Goal: Transaction & Acquisition: Book appointment/travel/reservation

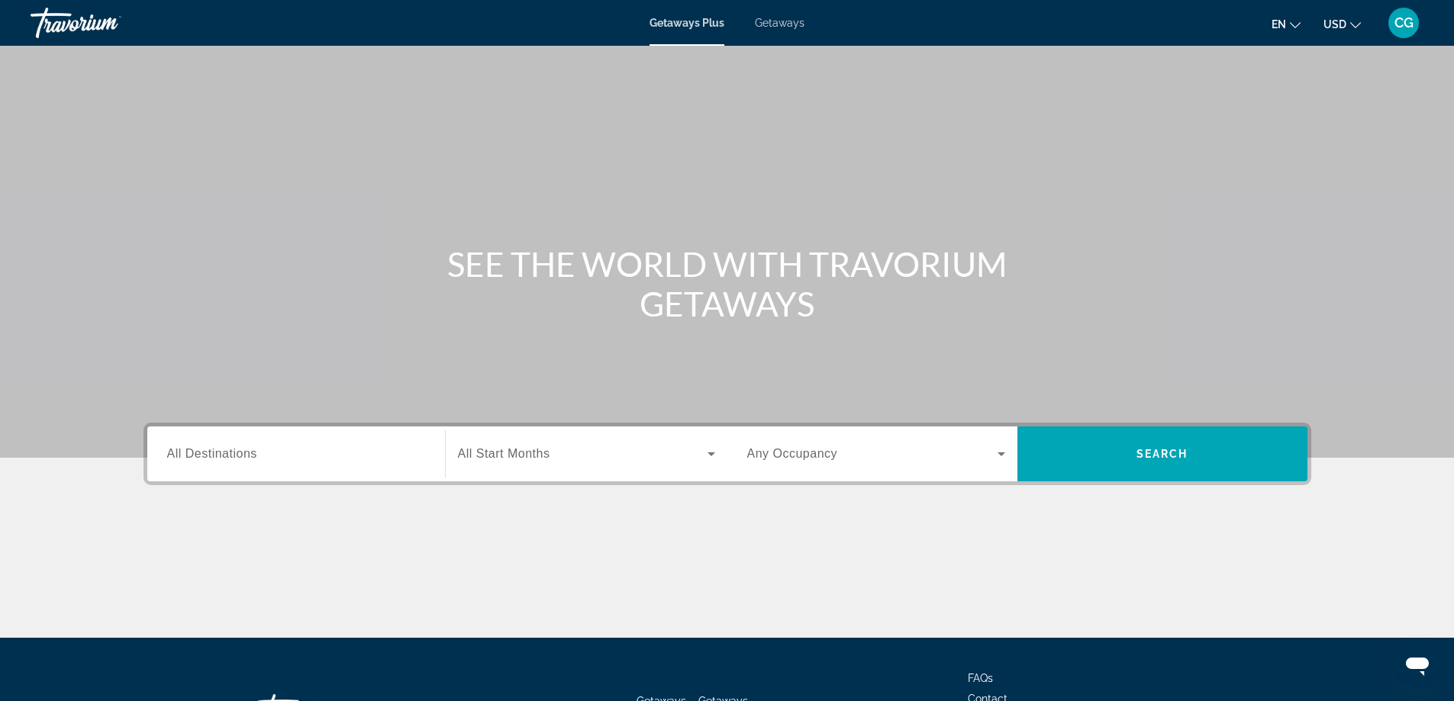
click at [289, 463] on div "Search widget" at bounding box center [296, 454] width 258 height 43
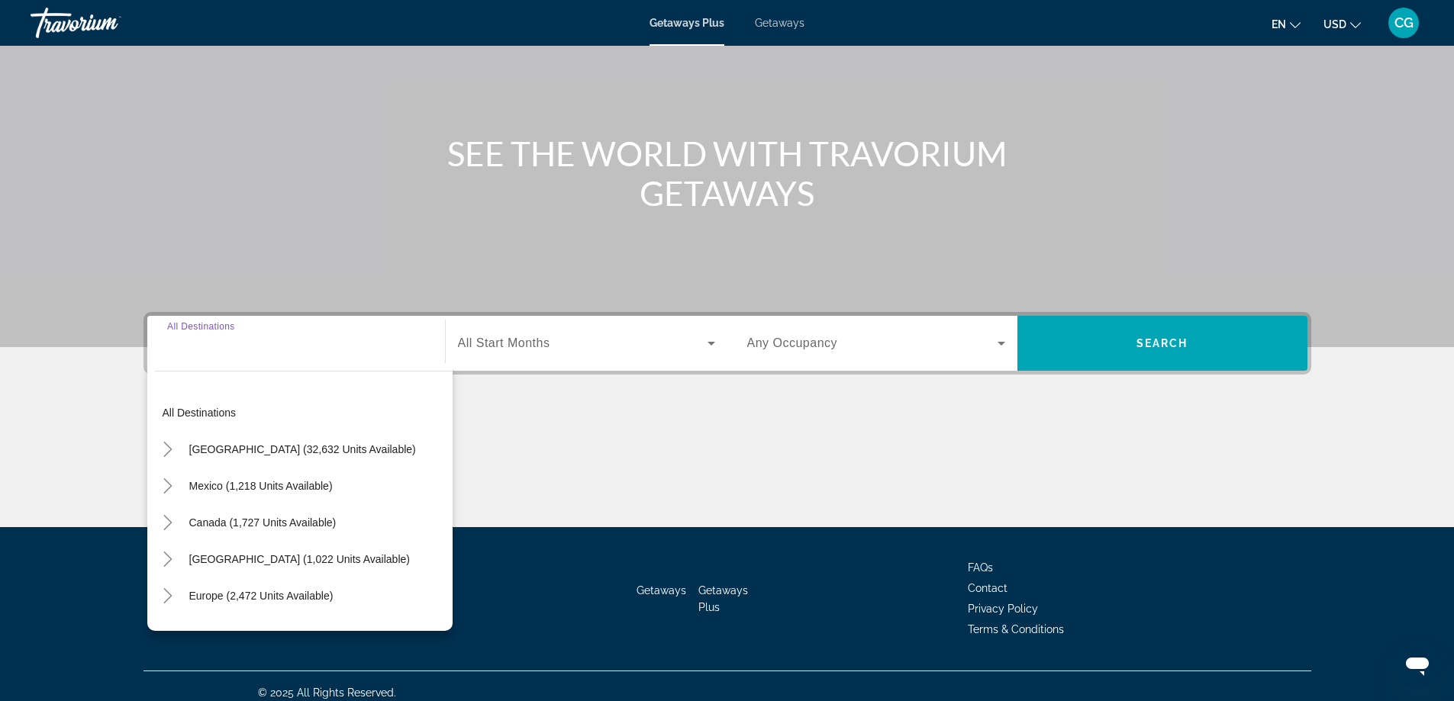
scroll to position [124, 0]
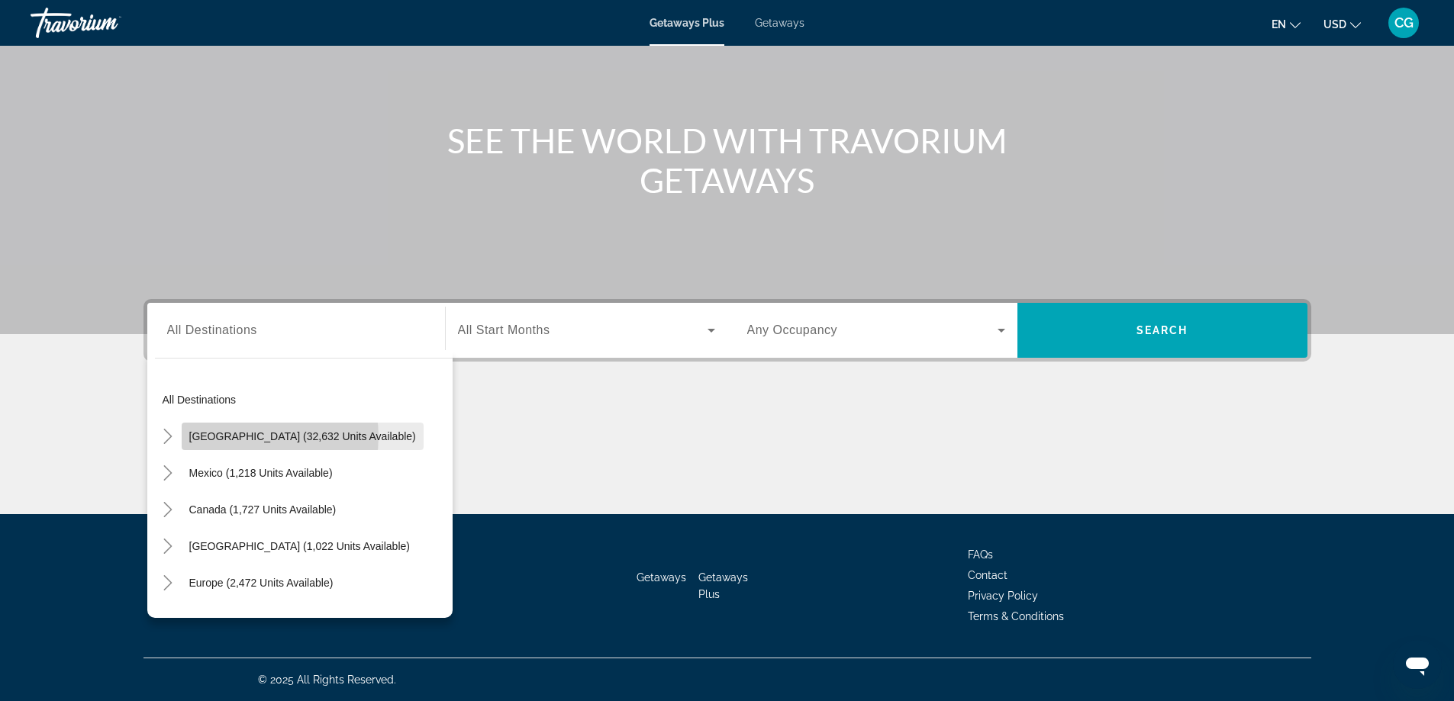
click at [255, 436] on span "[GEOGRAPHIC_DATA] (32,632 units available)" at bounding box center [302, 436] width 227 height 12
type input "**********"
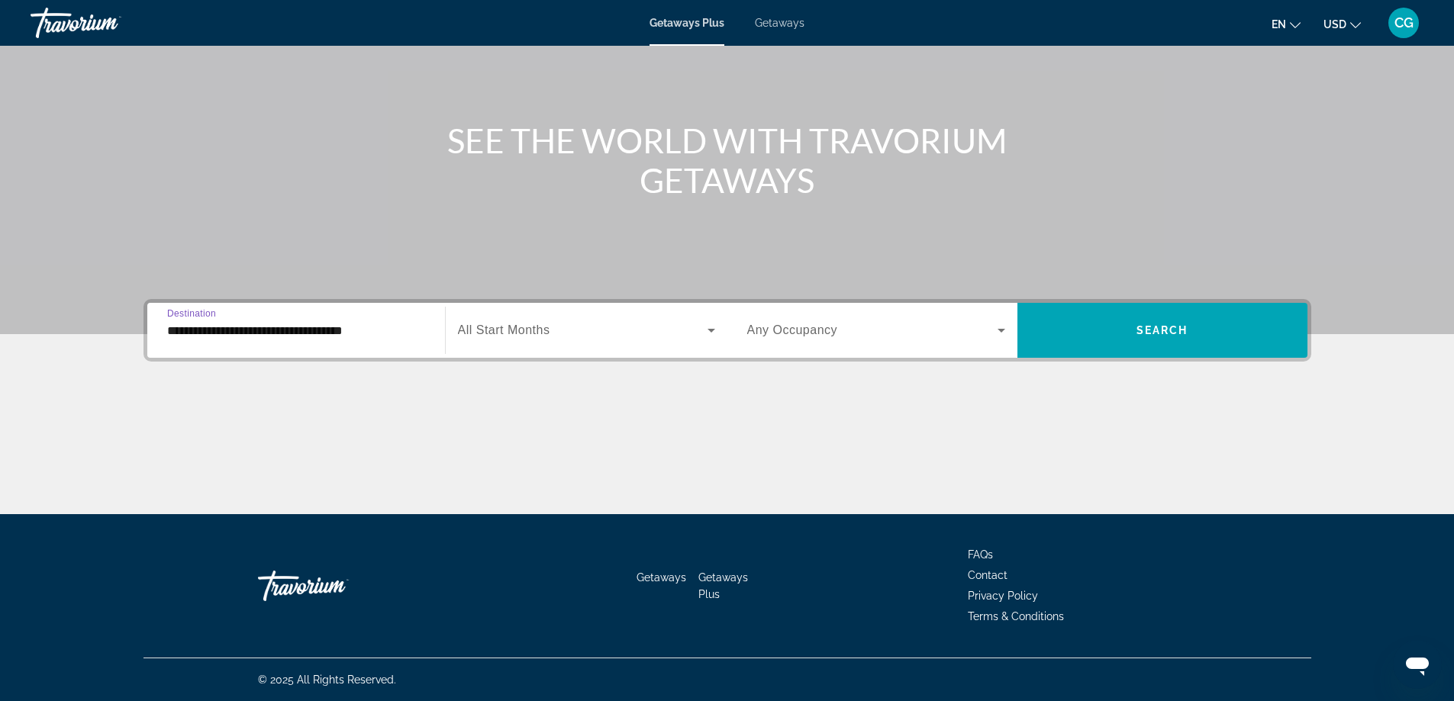
click at [714, 327] on icon "Search widget" at bounding box center [711, 330] width 18 height 18
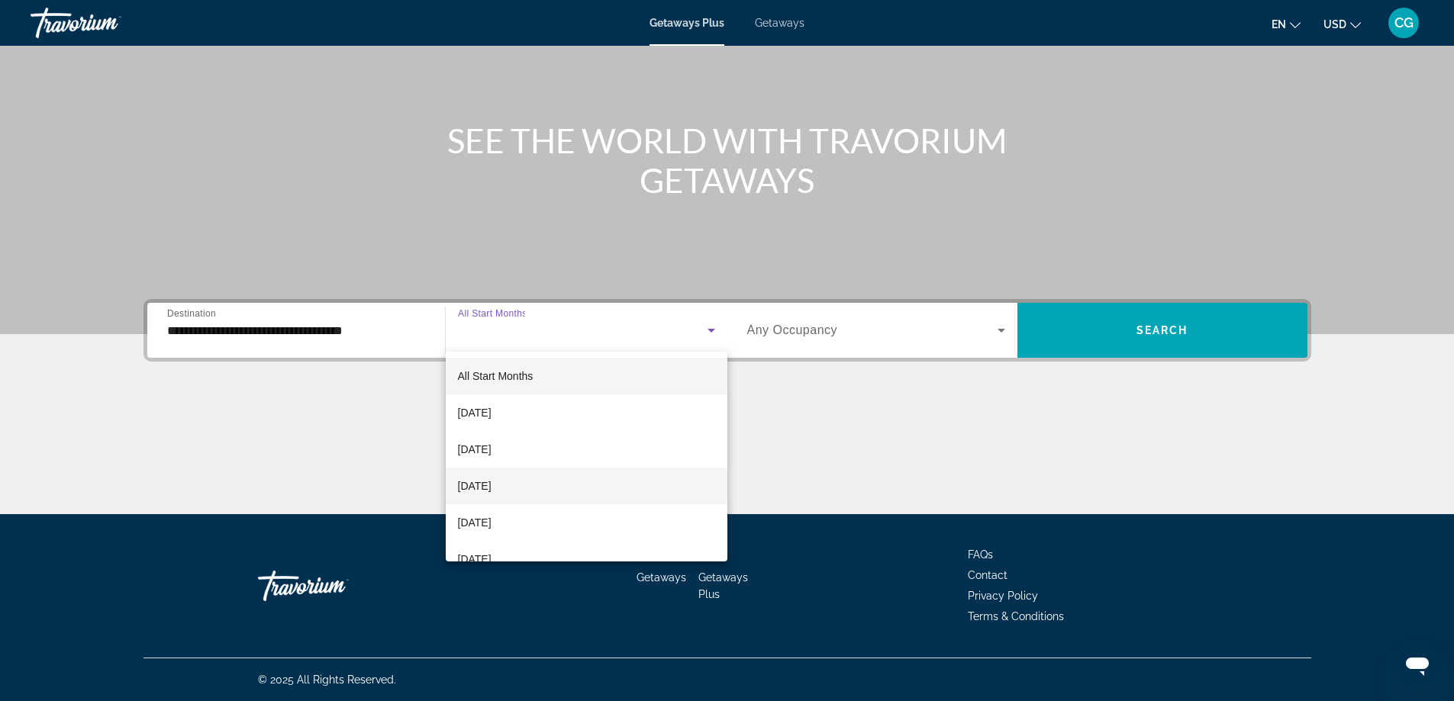
click at [491, 488] on span "[DATE]" at bounding box center [475, 486] width 34 height 18
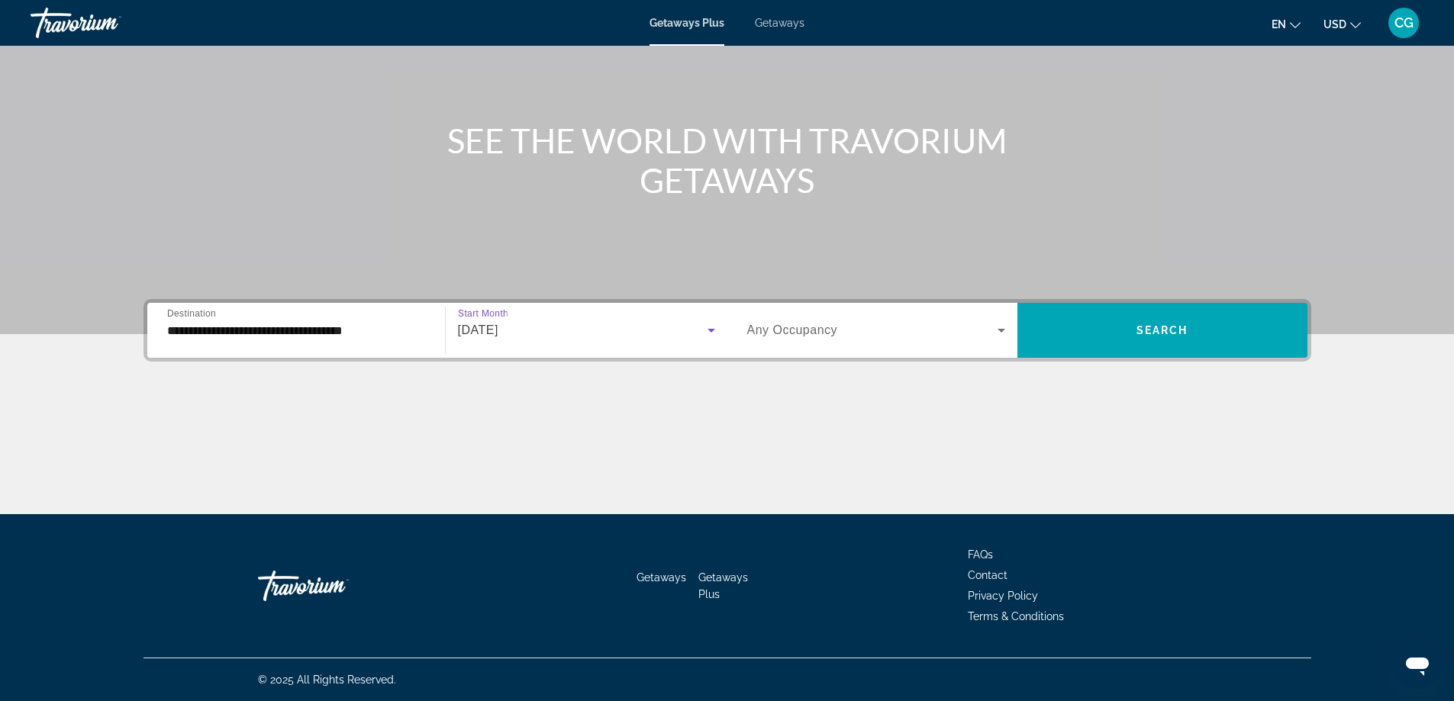
click at [1000, 336] on icon "Search widget" at bounding box center [1001, 330] width 18 height 18
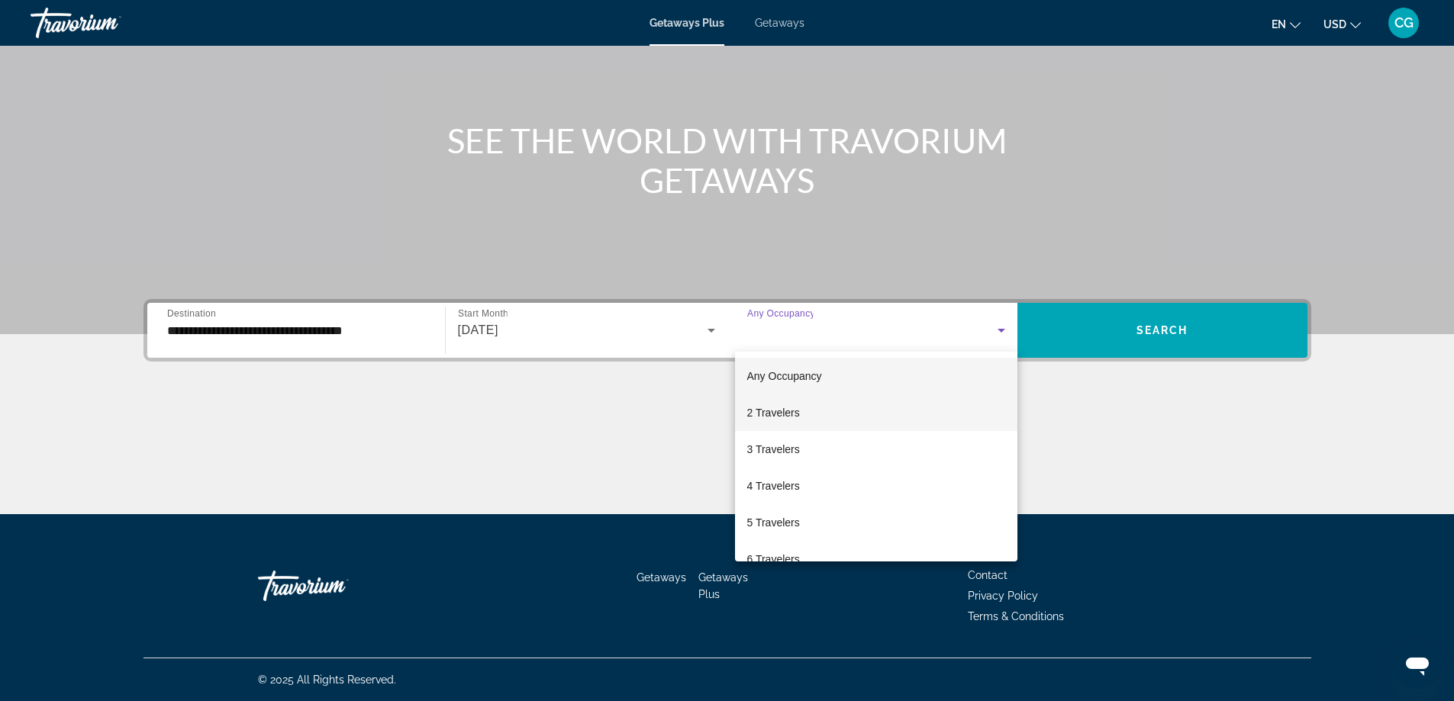
click at [783, 415] on span "2 Travelers" at bounding box center [773, 413] width 53 height 18
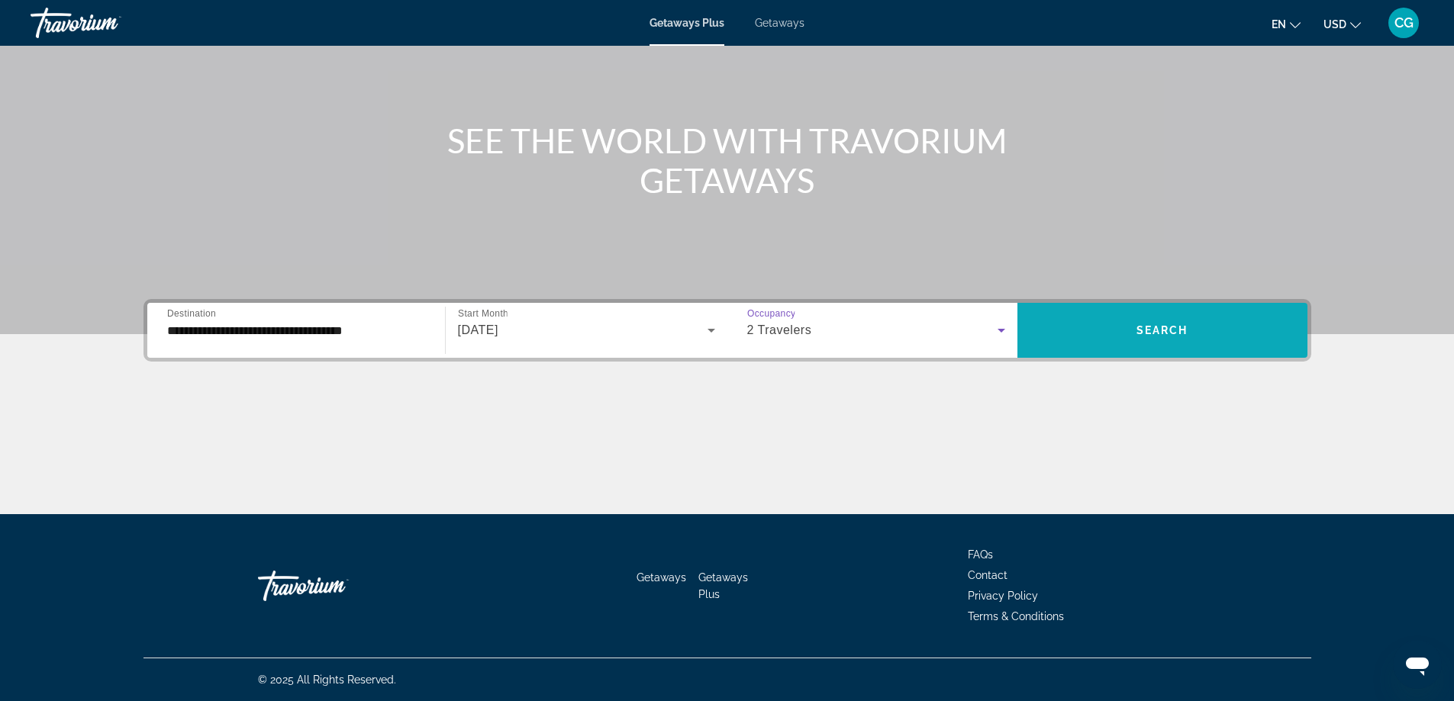
click at [1173, 340] on span "Search widget" at bounding box center [1162, 330] width 290 height 37
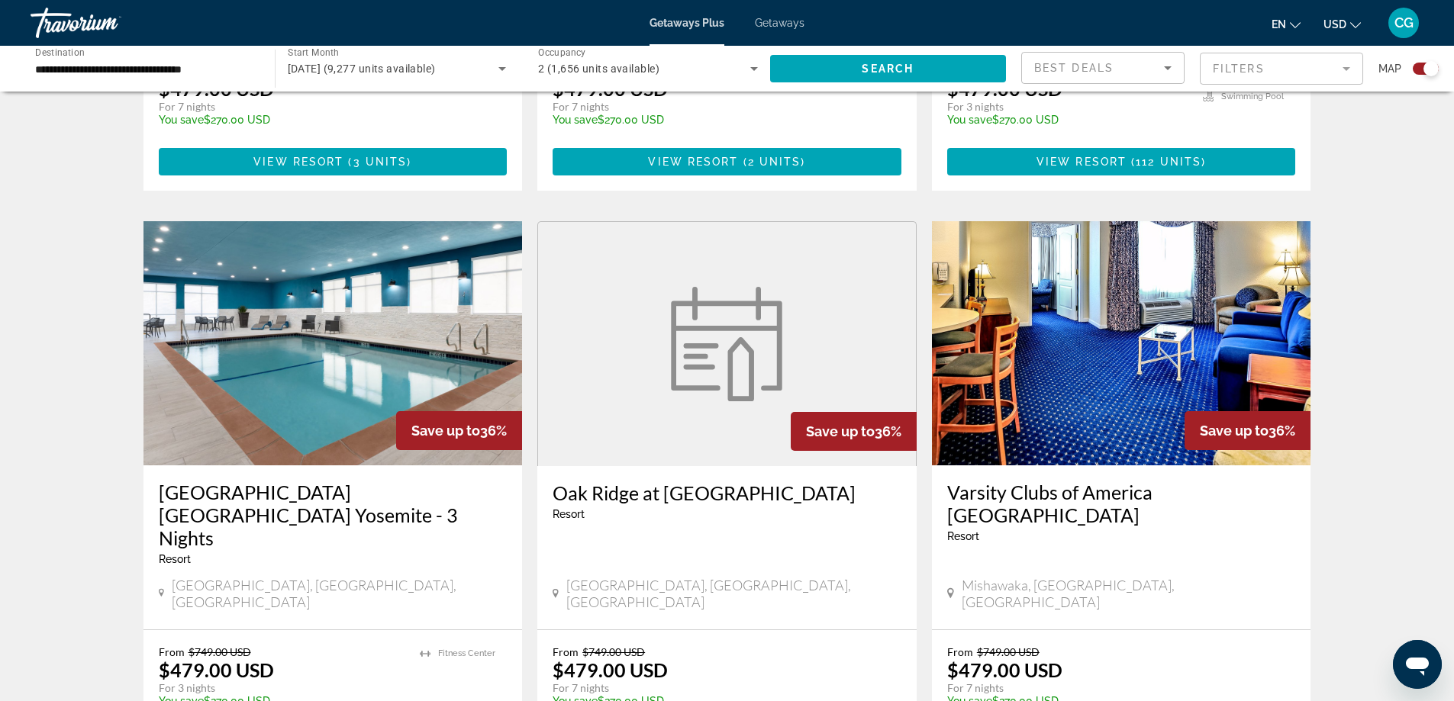
scroll to position [916, 0]
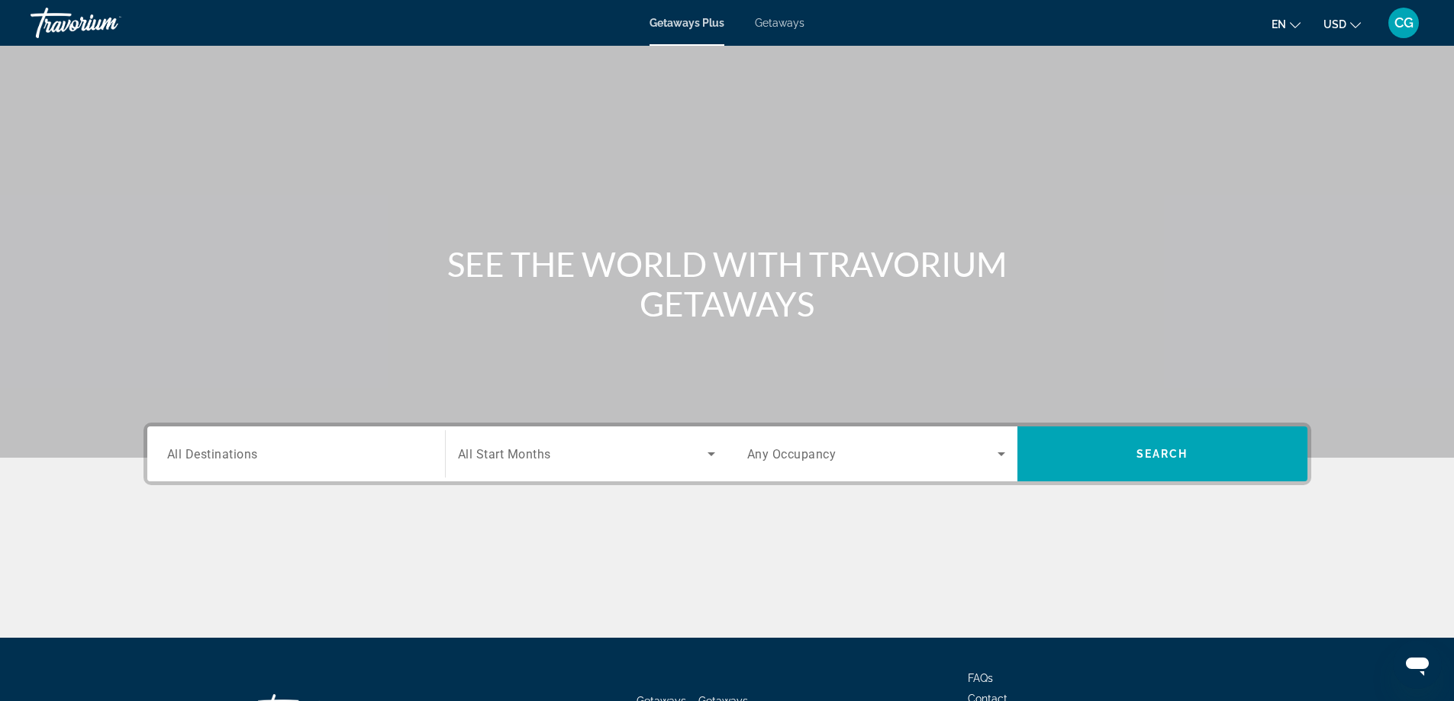
click at [787, 29] on div "Getaways Plus Getaways en English Español Français Italiano Português русский U…" at bounding box center [727, 23] width 1454 height 40
click at [787, 27] on span "Getaways" at bounding box center [780, 23] width 50 height 12
